Goal: Navigation & Orientation: Find specific page/section

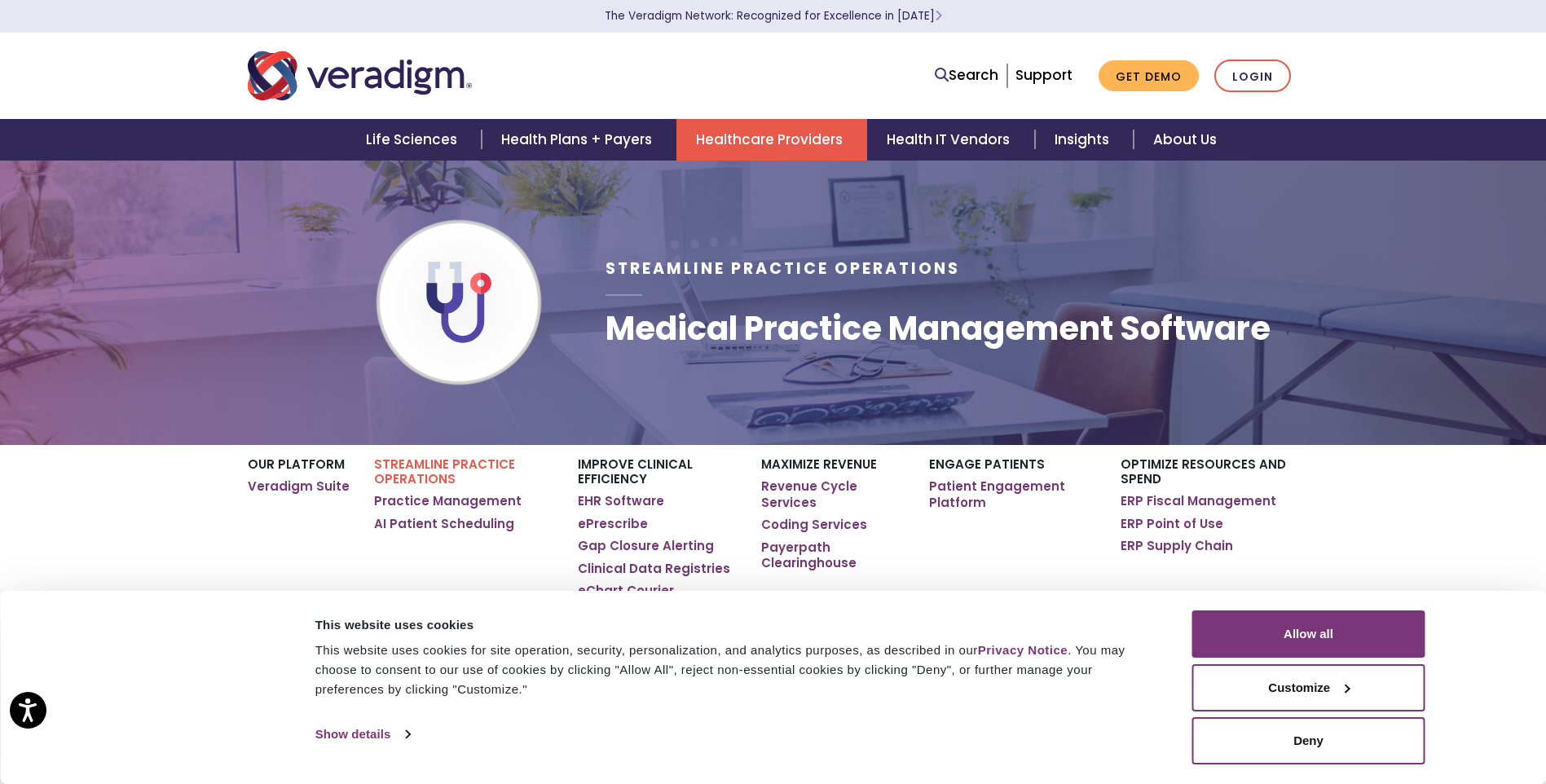
scroll to position [163, 0]
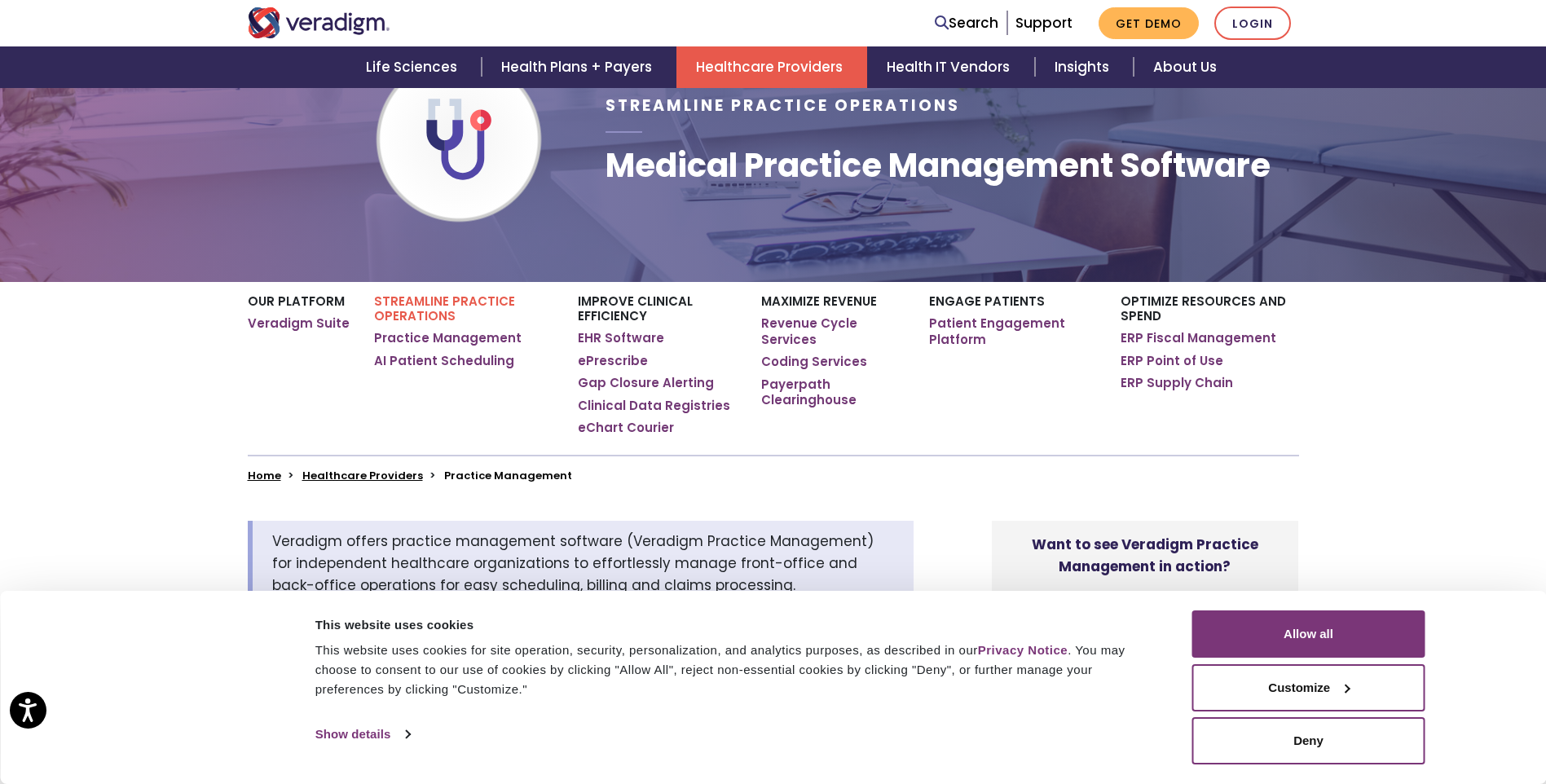
click at [460, 299] on p "Streamline Practice Operations" at bounding box center [463, 309] width 179 height 30
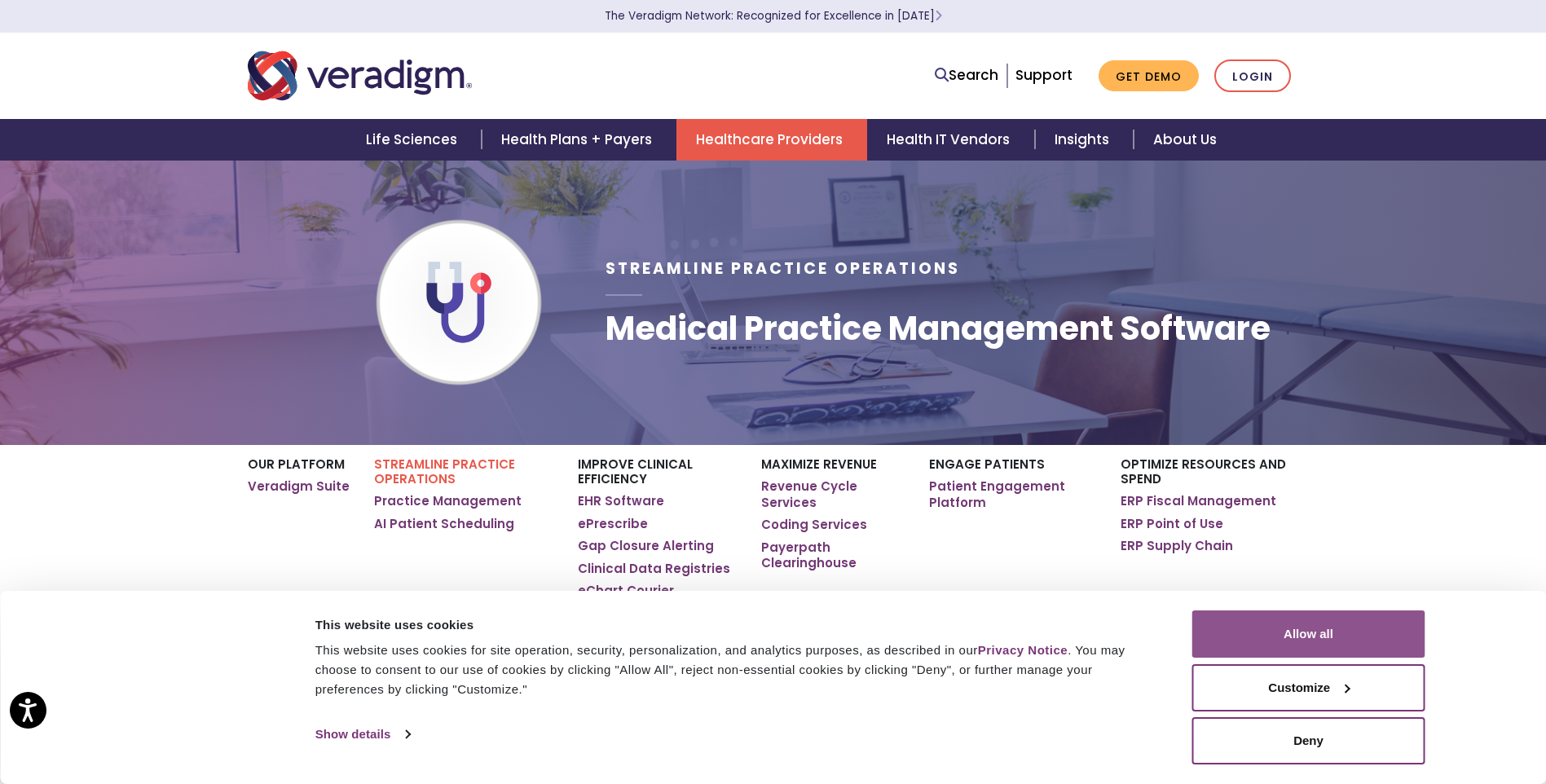
click at [1370, 642] on button "Allow all" at bounding box center [1310, 633] width 233 height 47
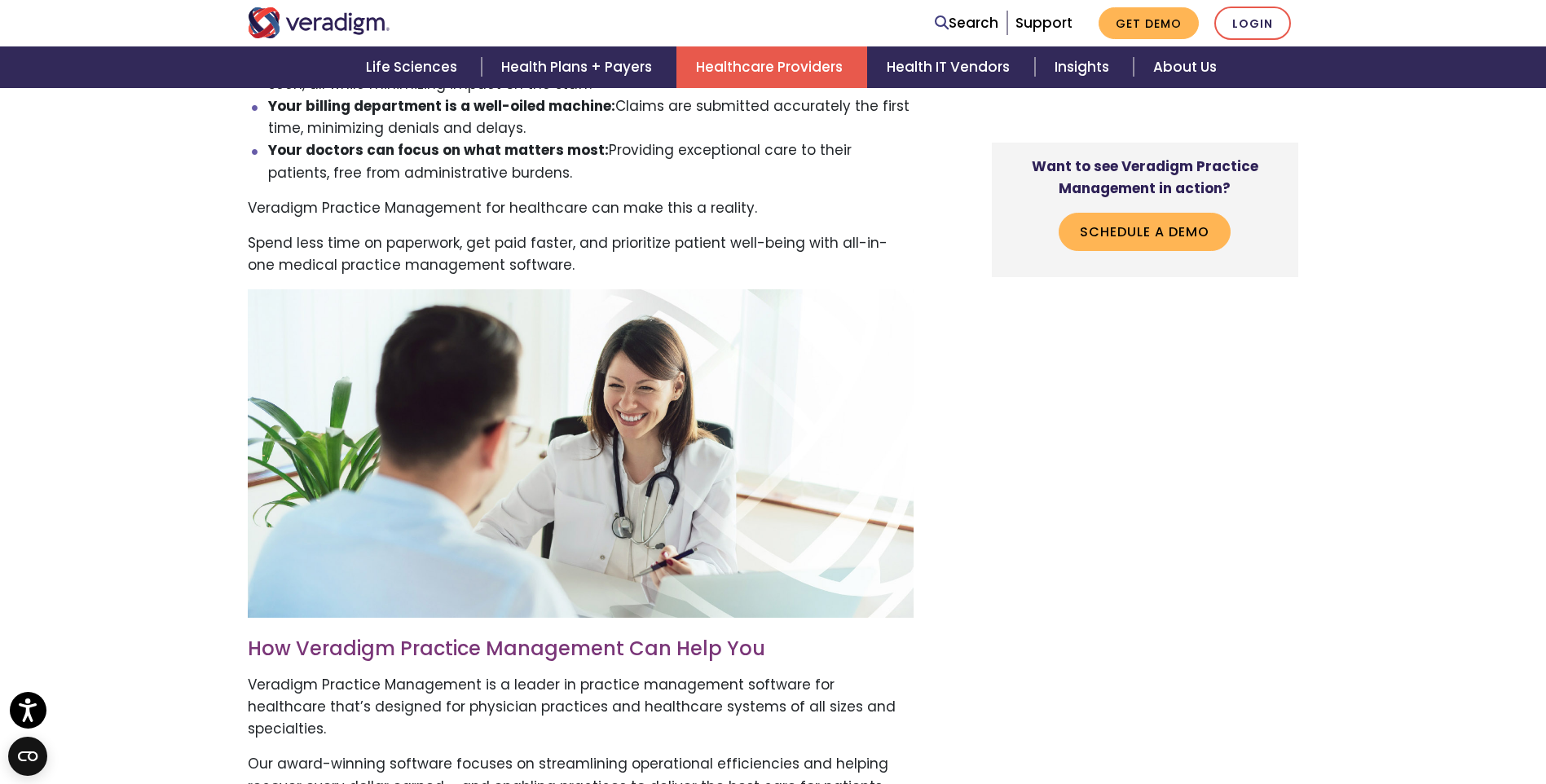
scroll to position [652, 0]
